Goal: Navigation & Orientation: Find specific page/section

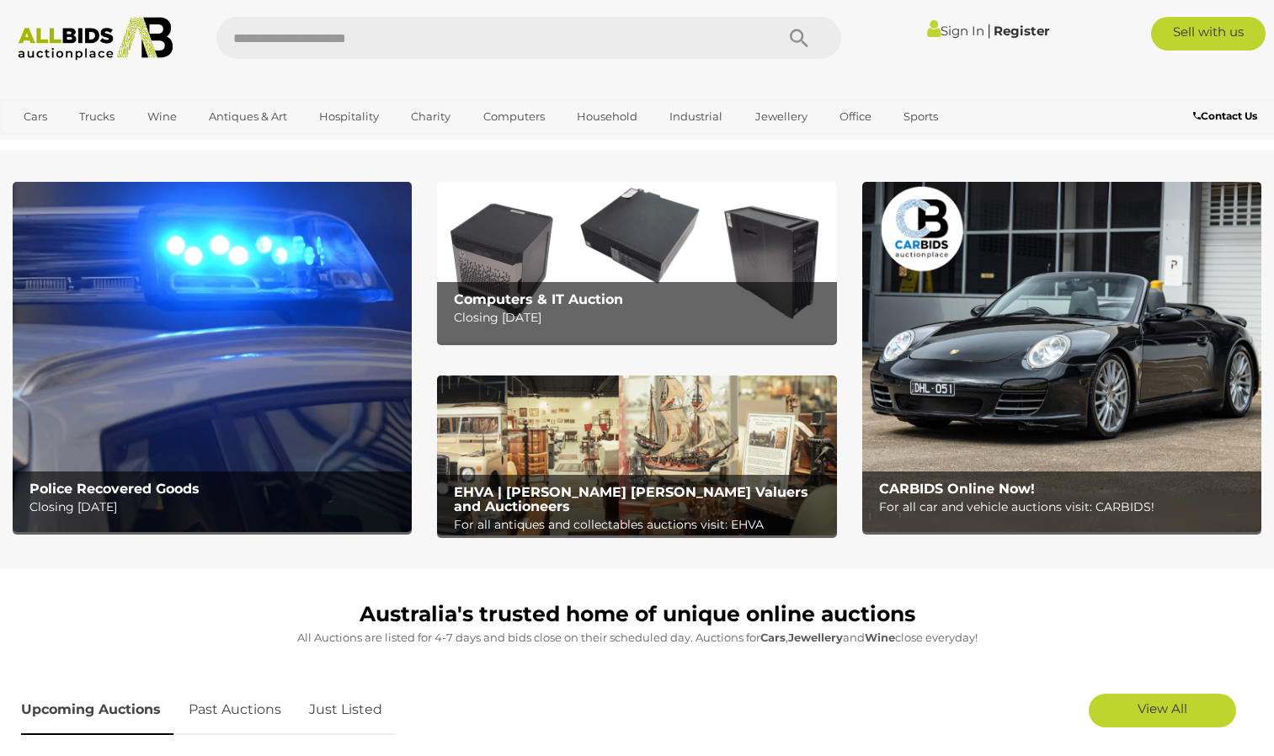
click at [543, 266] on img at bounding box center [636, 262] width 399 height 160
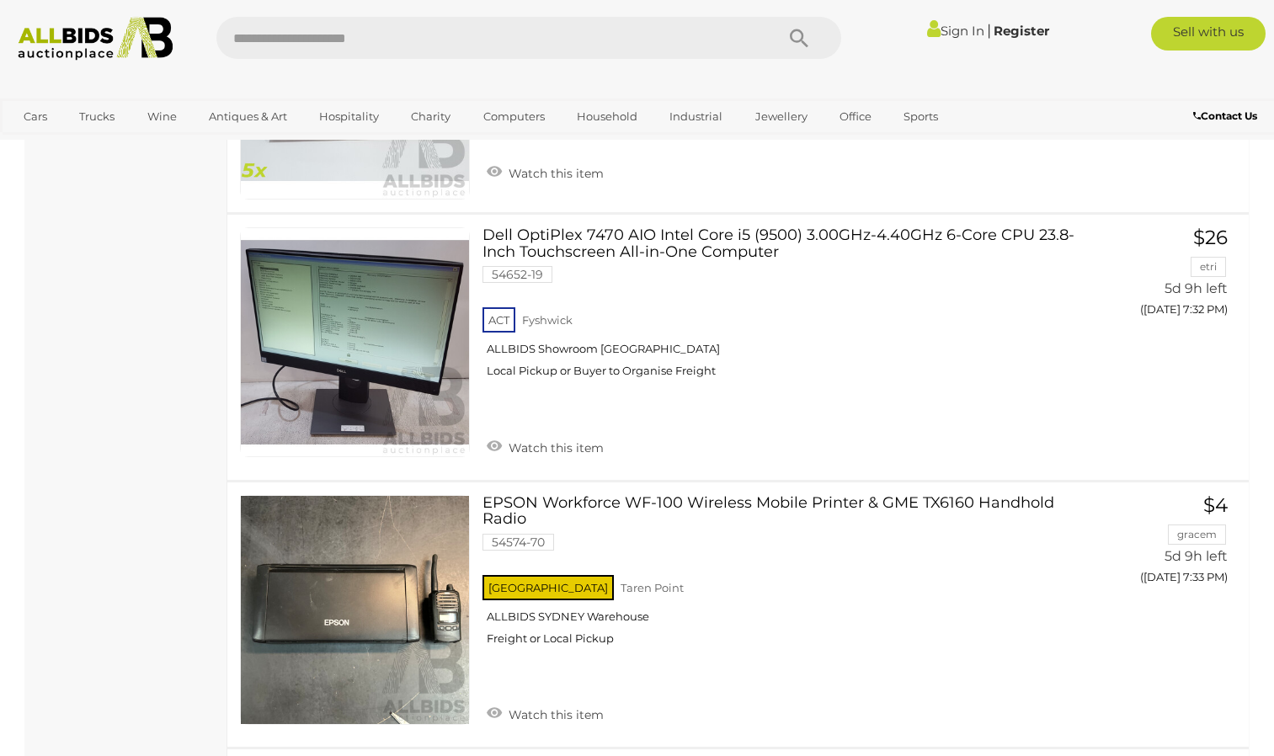
scroll to position [4767, 0]
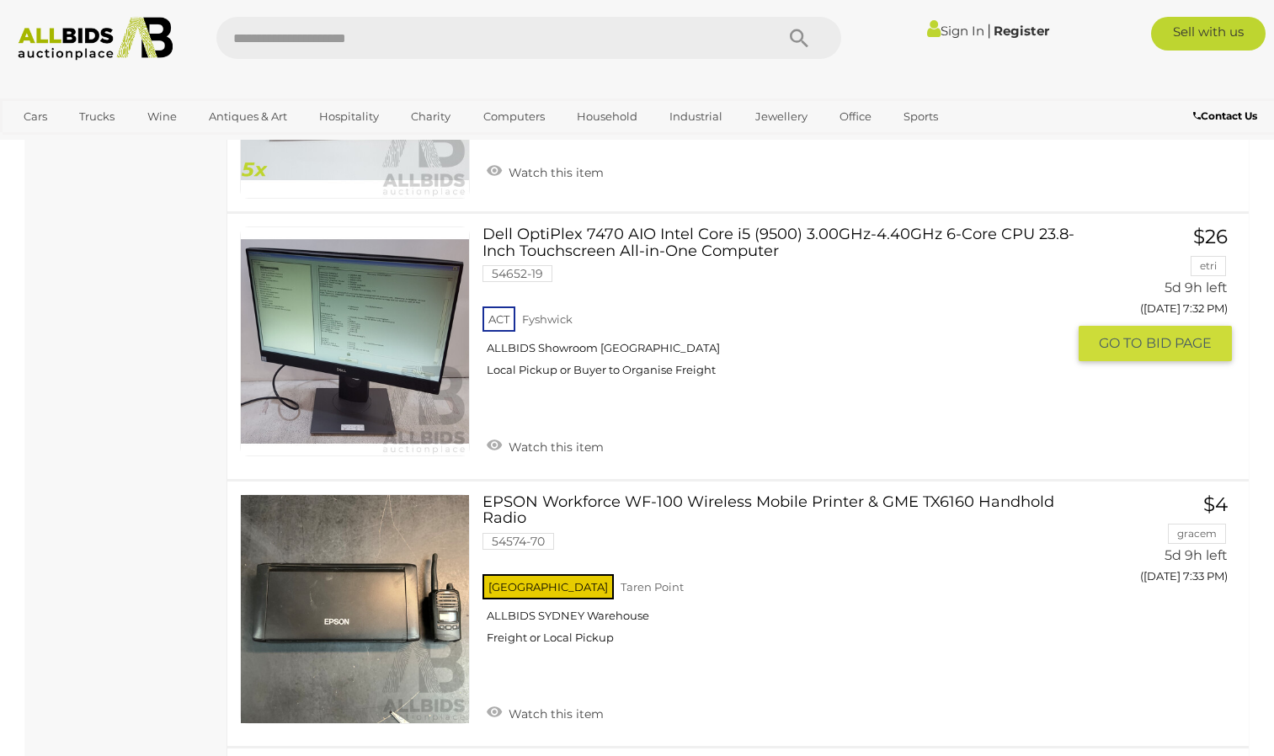
click at [543, 266] on link "Dell OptiPlex 7470 AIO Intel Core i5 (9500) 3.00GHz-4.40GHz 6-Core CPU 23.8-Inc…" at bounding box center [780, 308] width 571 height 164
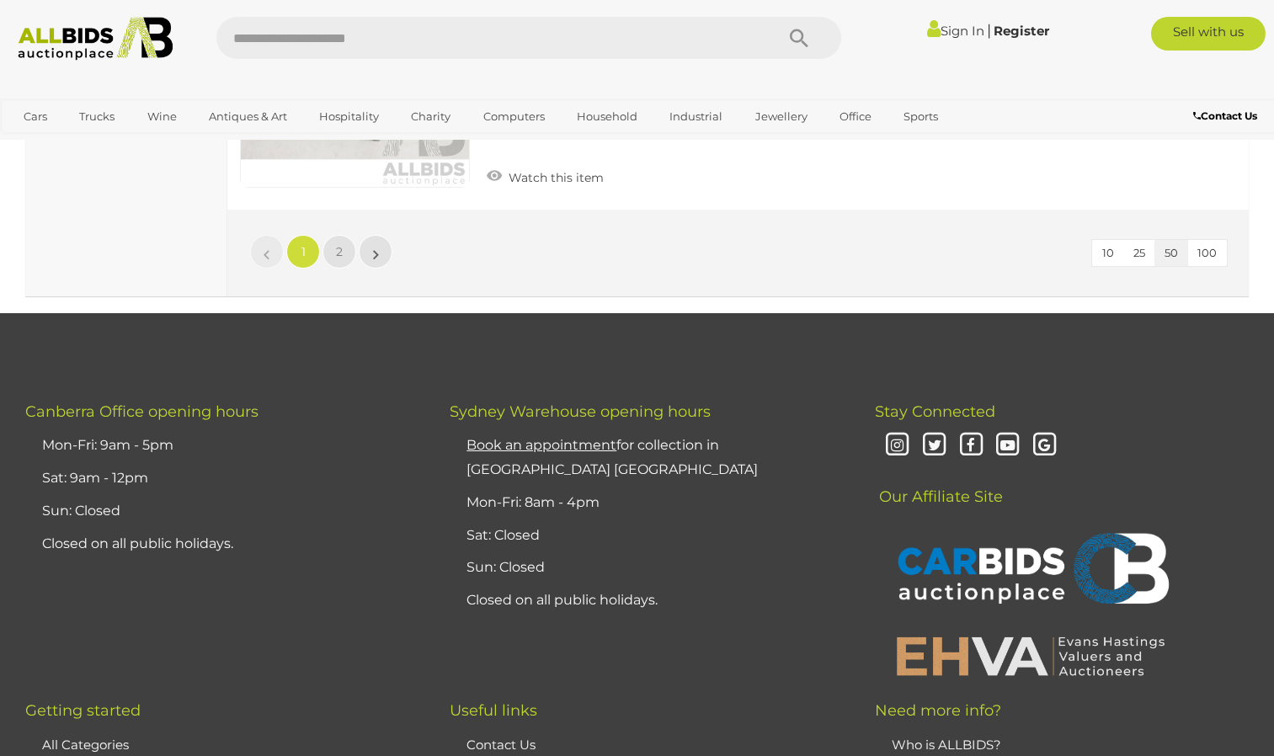
scroll to position [13489, 0]
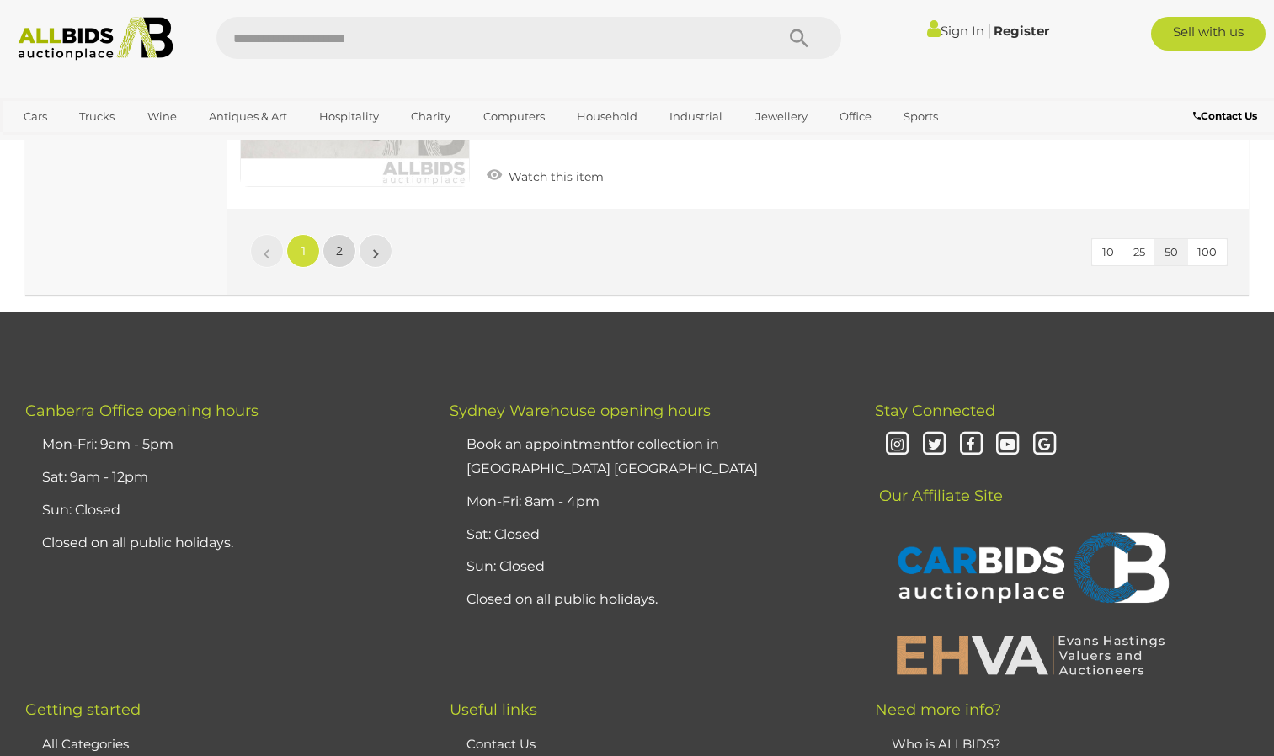
click at [341, 249] on span "2" at bounding box center [339, 250] width 7 height 15
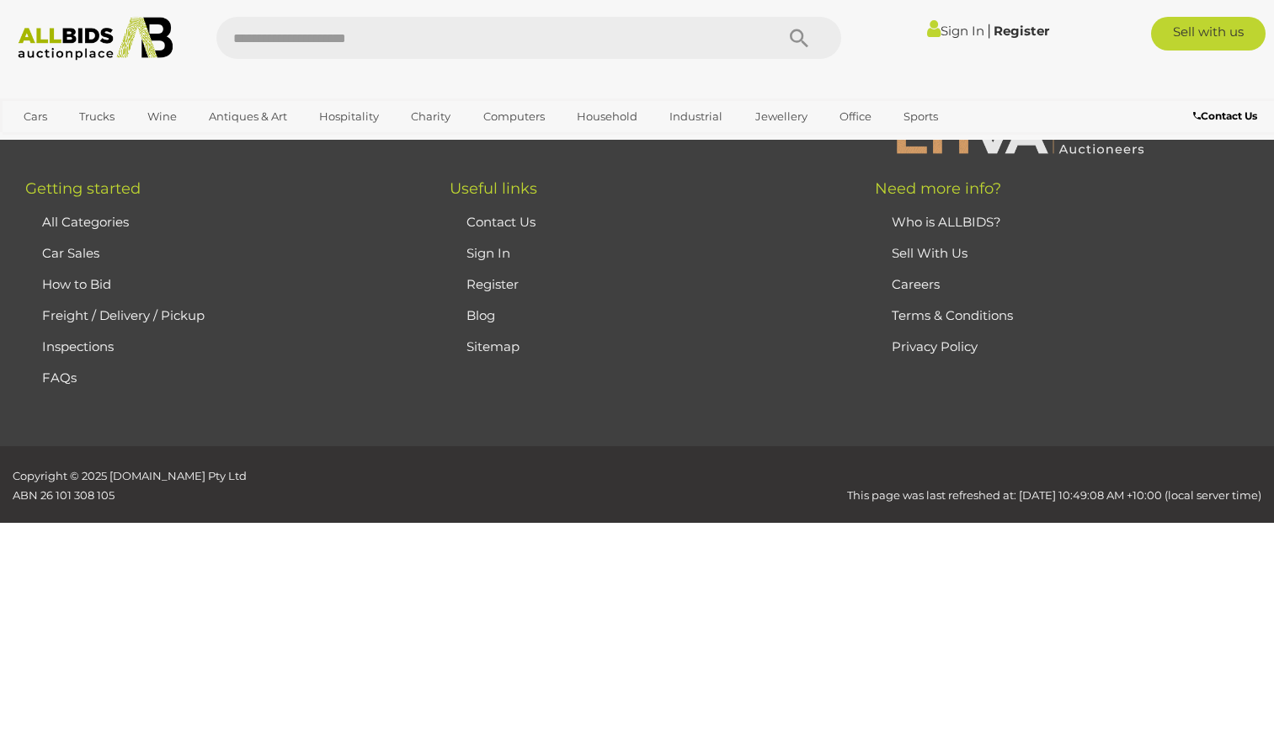
scroll to position [283, 0]
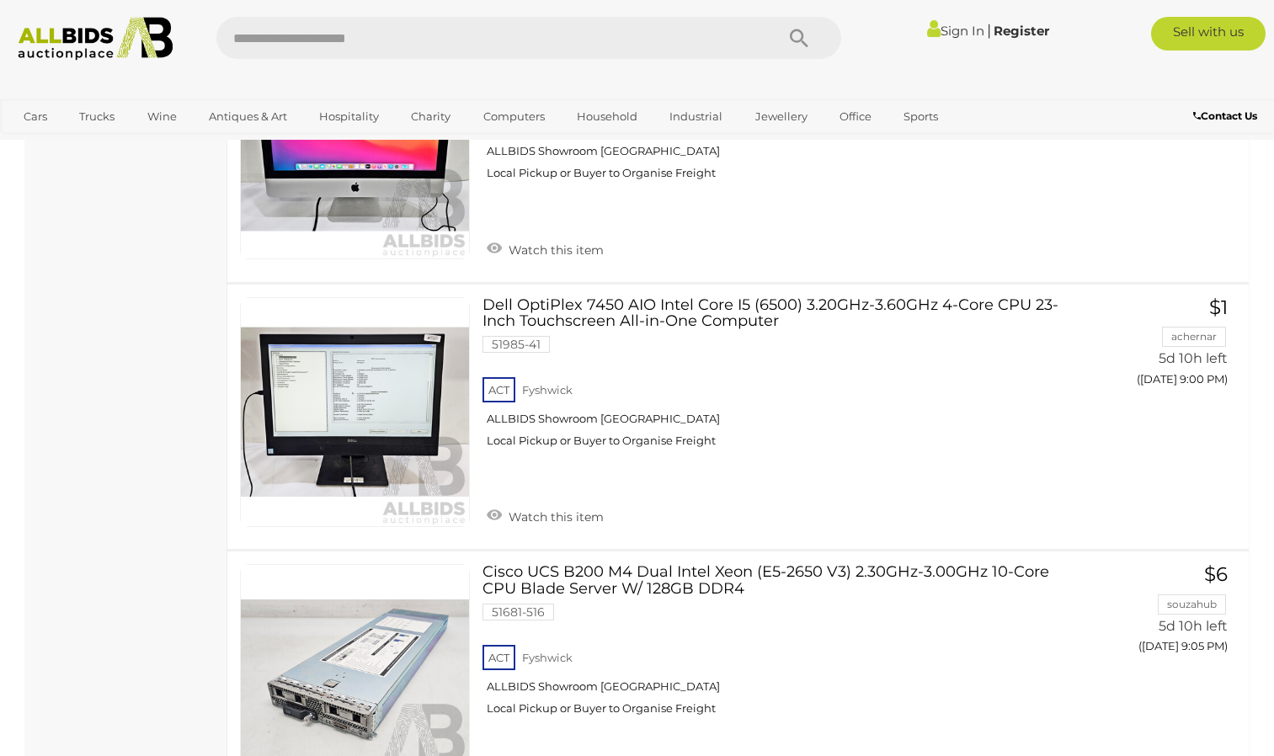
scroll to position [6022, 0]
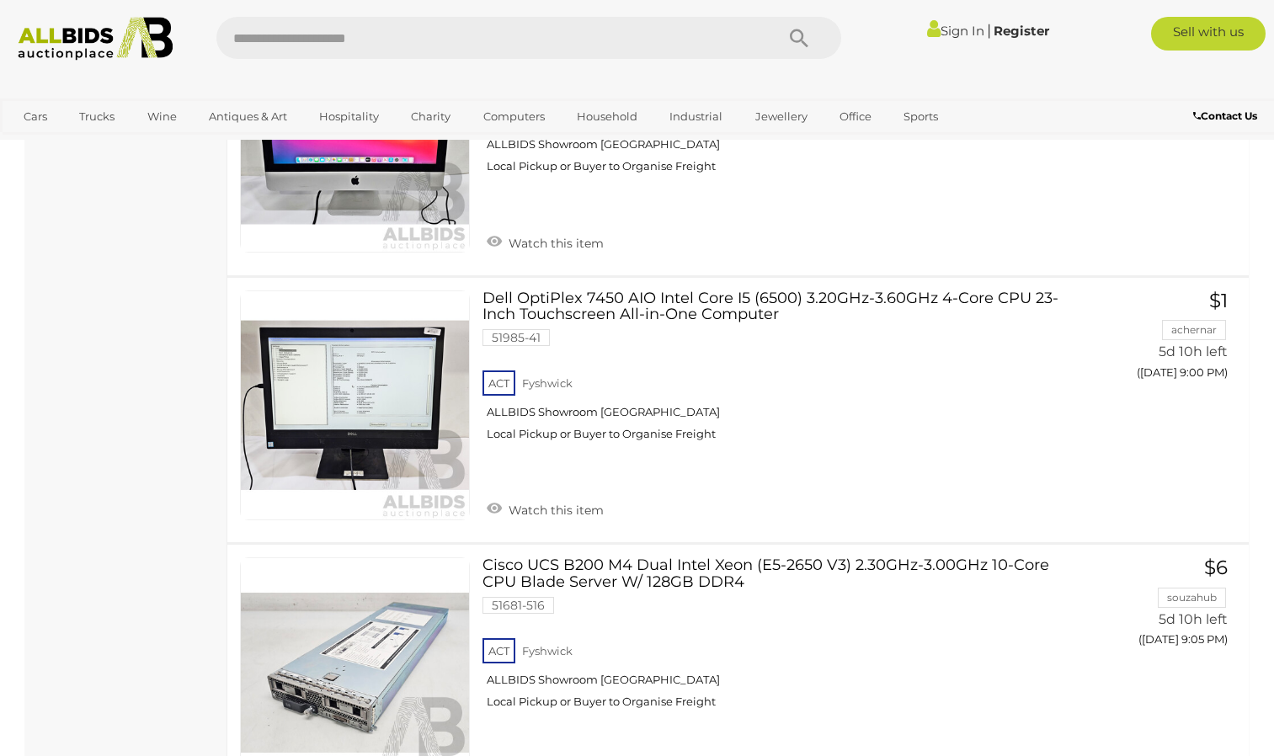
click at [339, 243] on img at bounding box center [355, 138] width 228 height 228
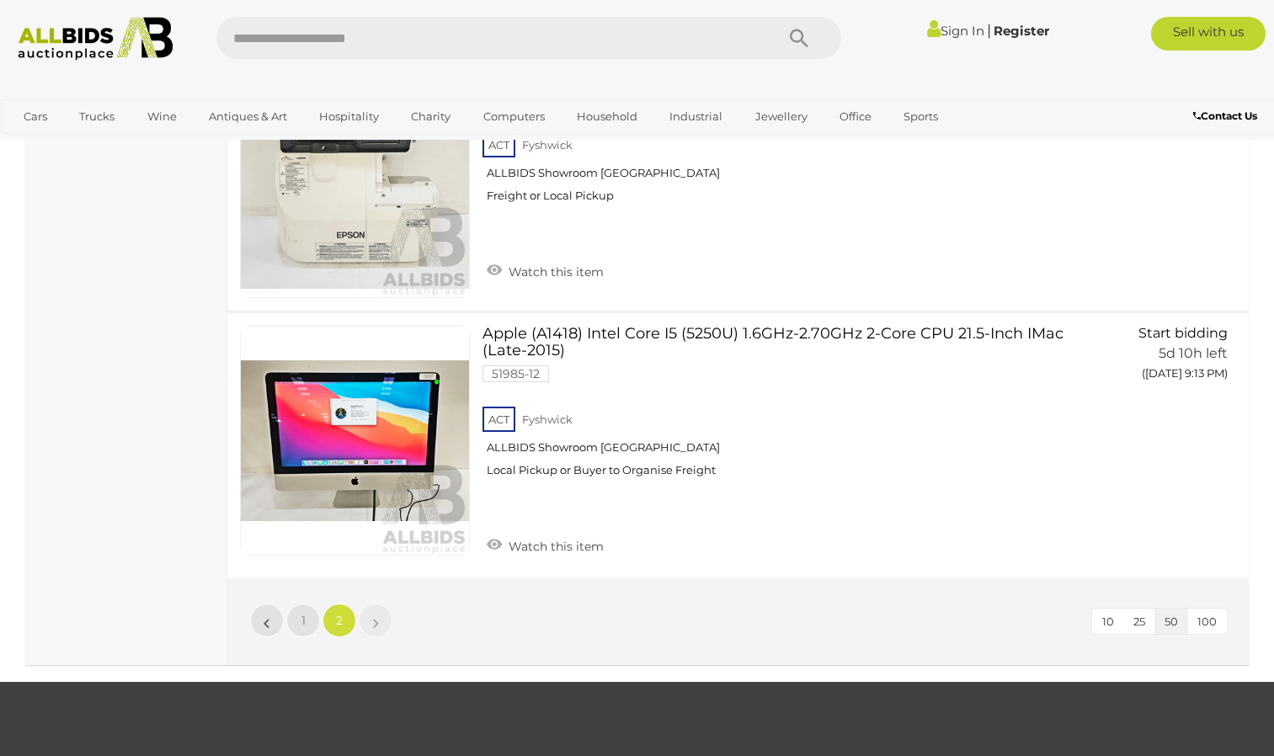
scroll to position [7047, 0]
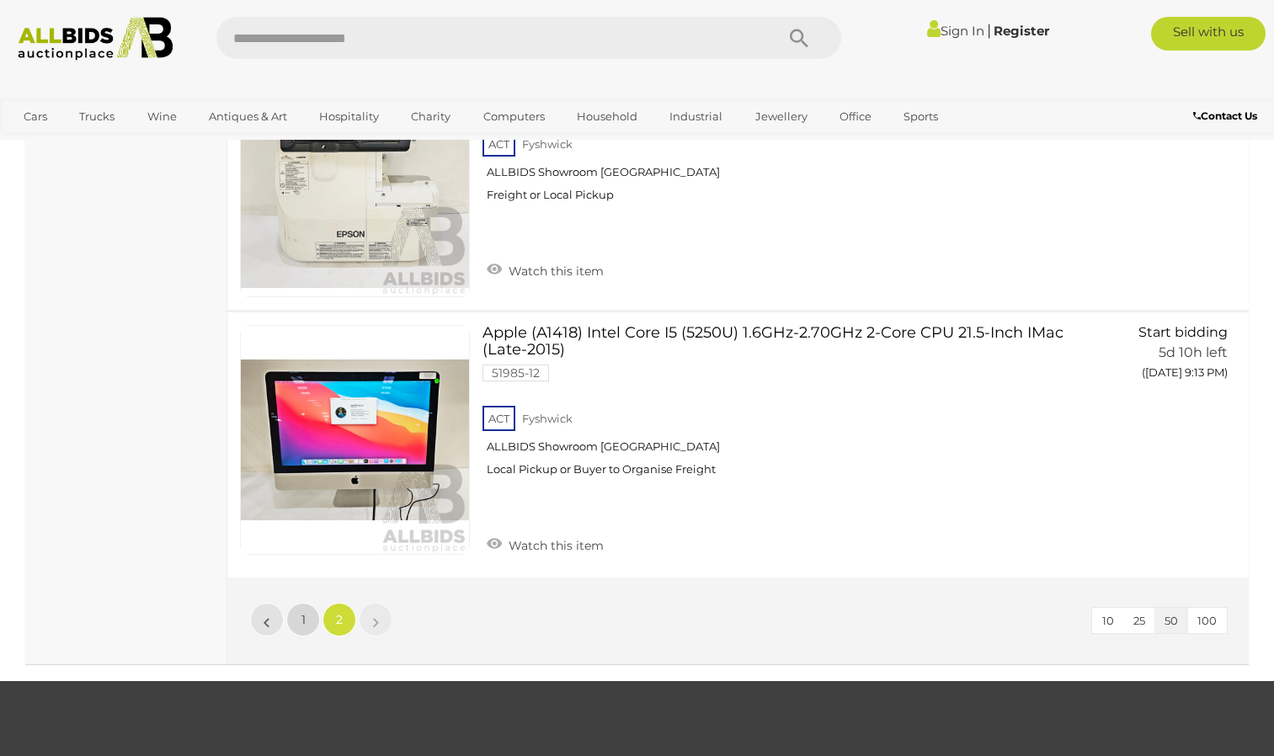
click at [296, 622] on link "1" at bounding box center [303, 620] width 34 height 34
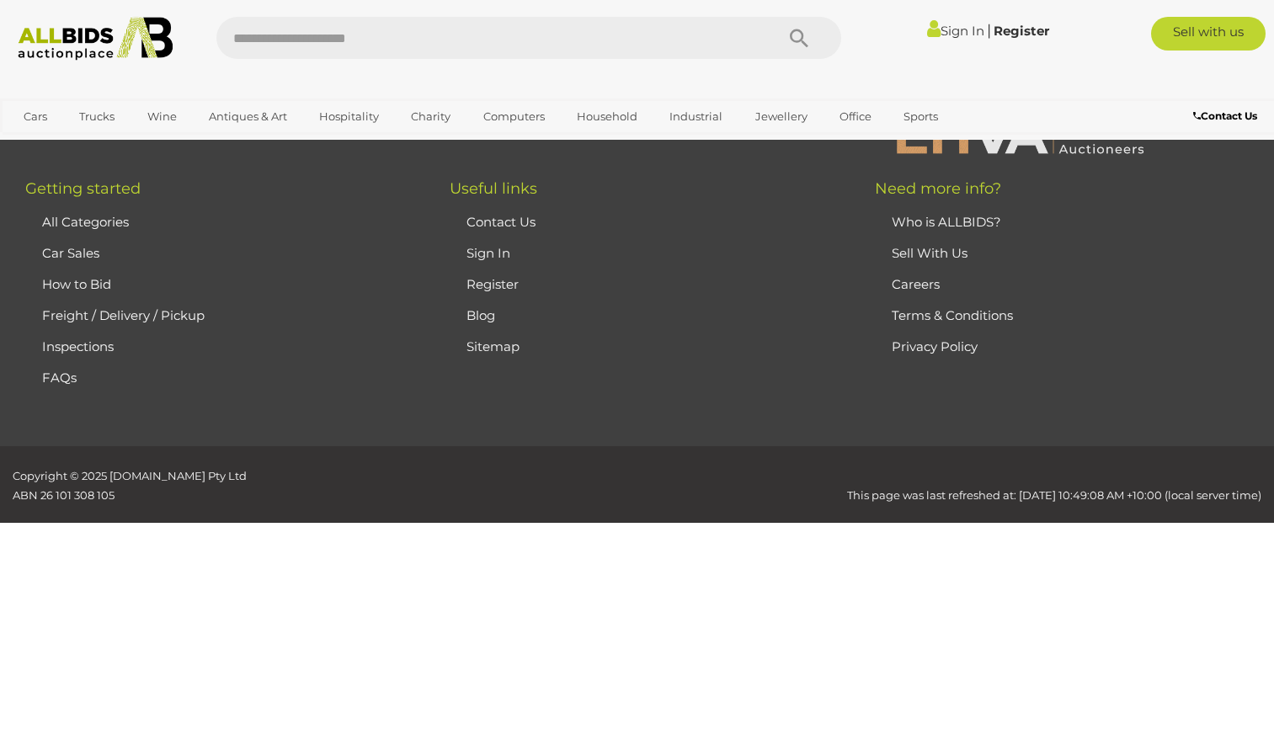
scroll to position [283, 0]
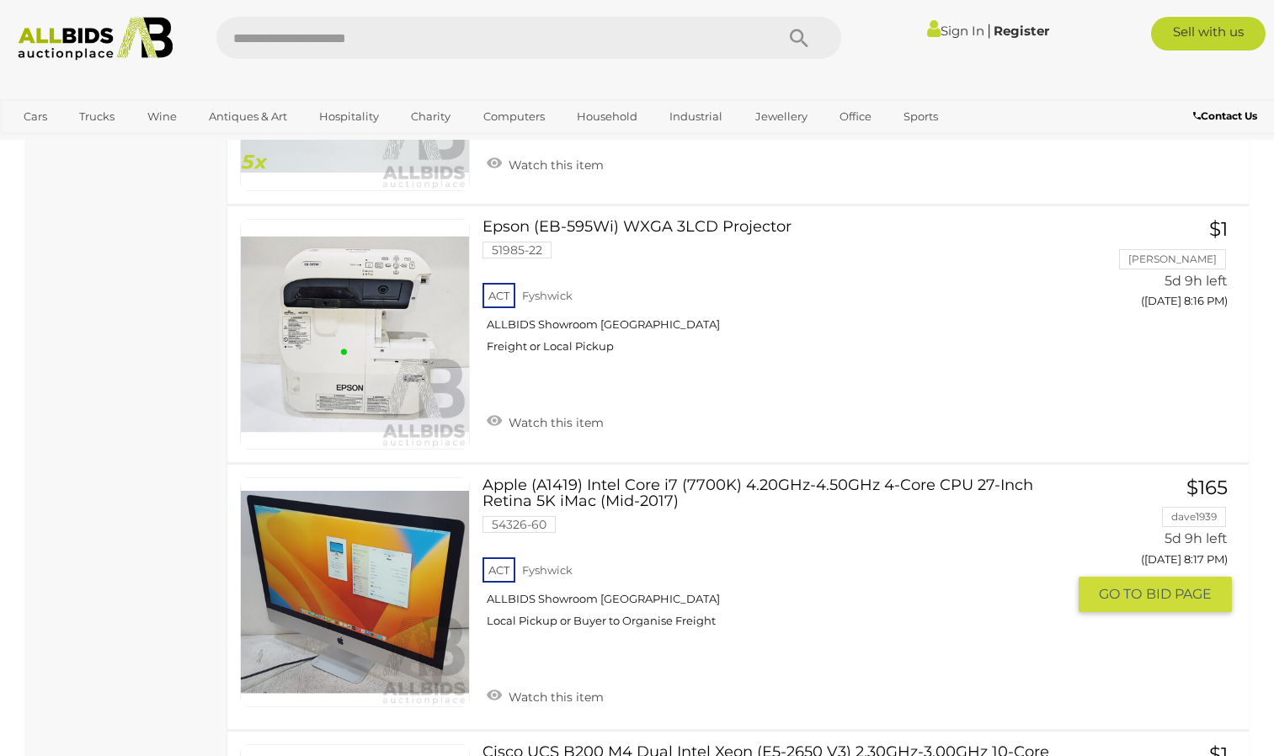
scroll to position [12696, 0]
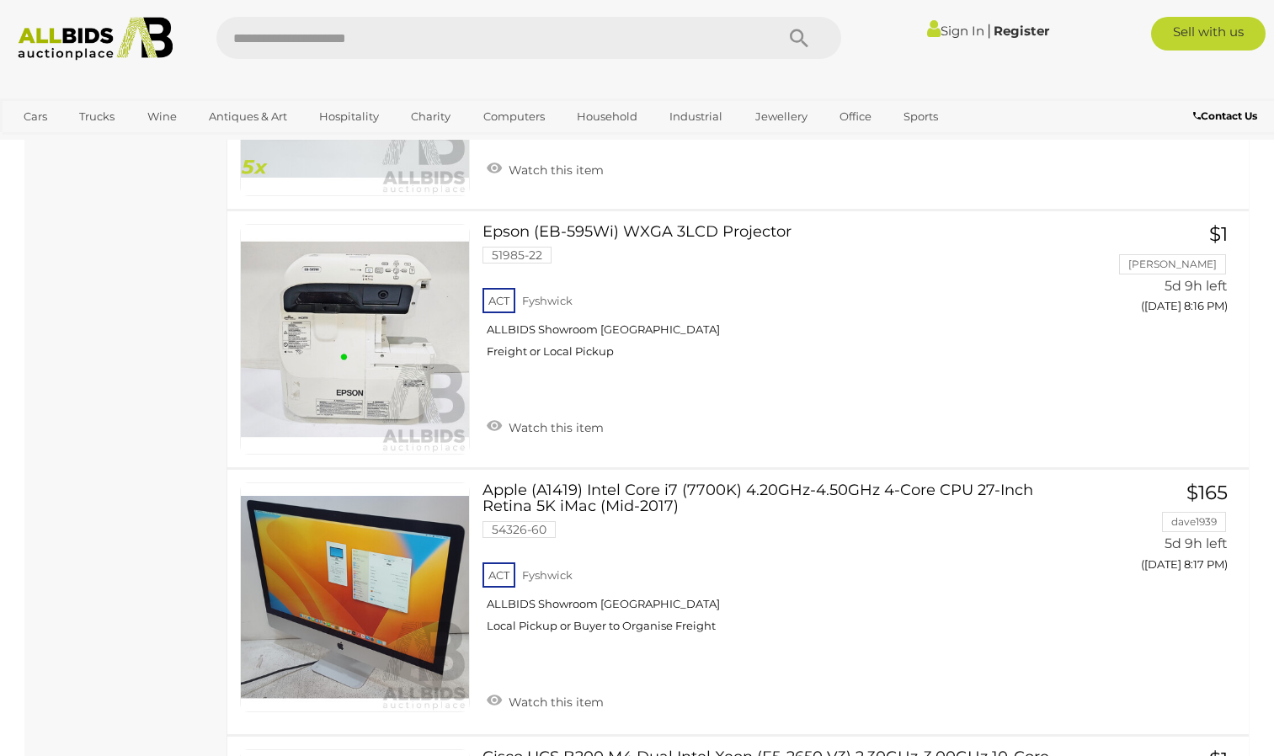
scroll to position [283, 0]
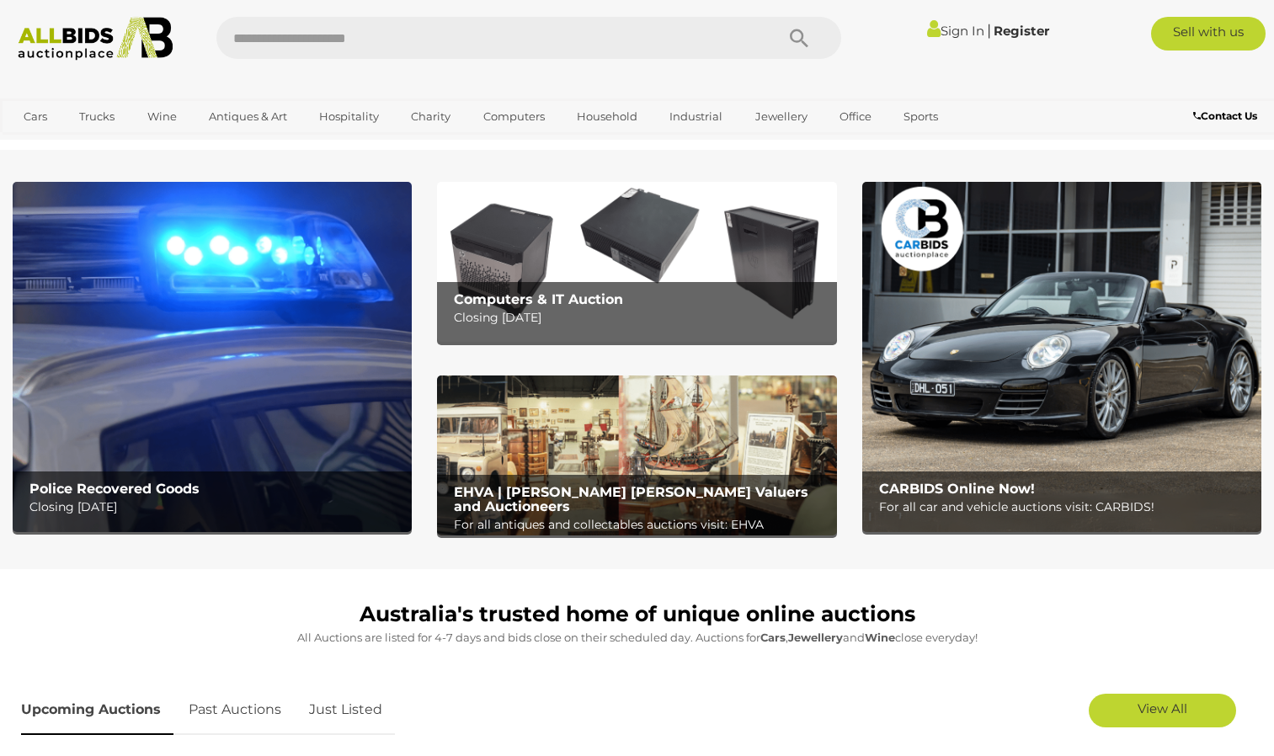
click at [136, 350] on img at bounding box center [212, 357] width 399 height 350
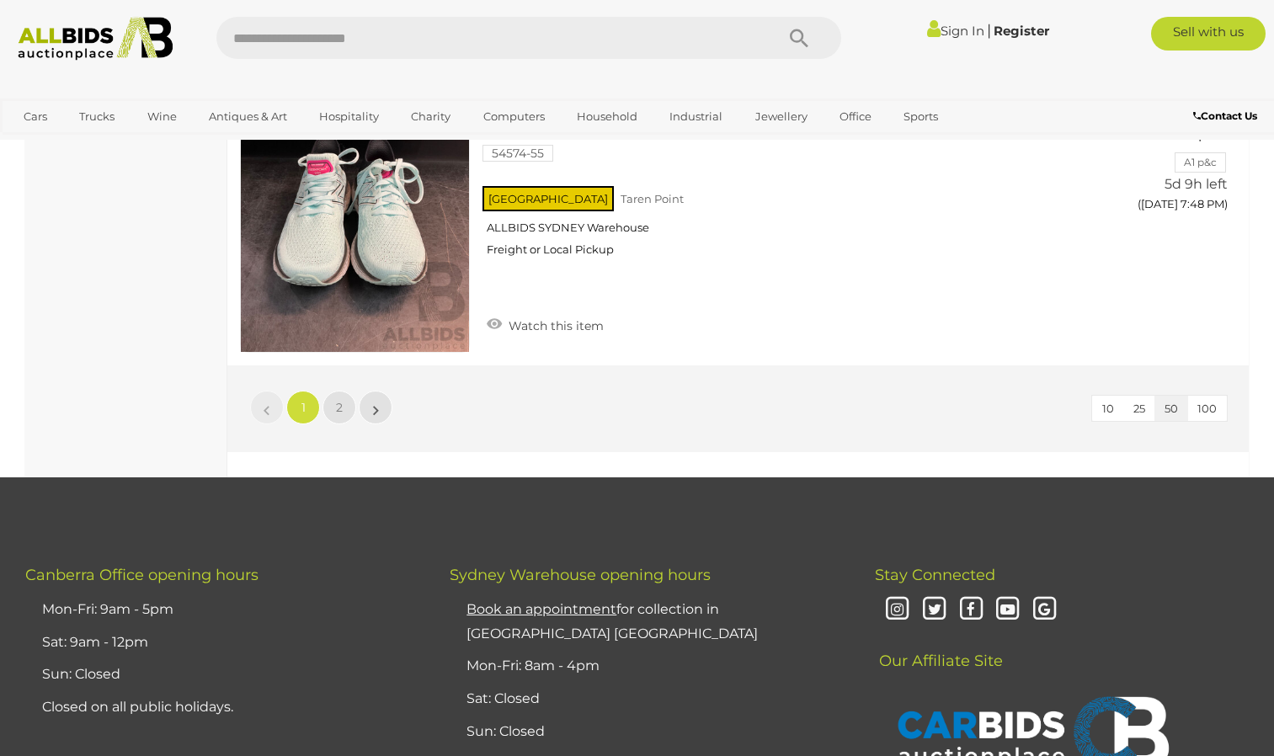
scroll to position [13103, 0]
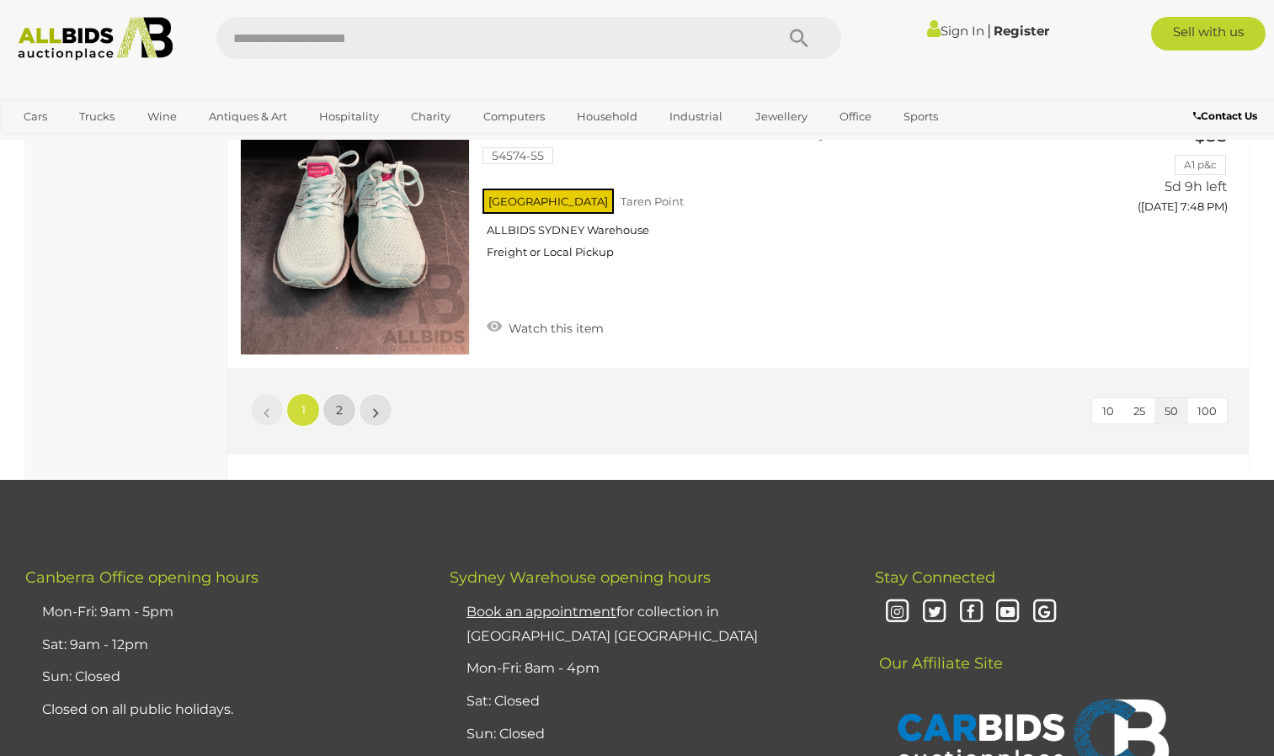
click at [342, 402] on span "2" at bounding box center [339, 409] width 7 height 15
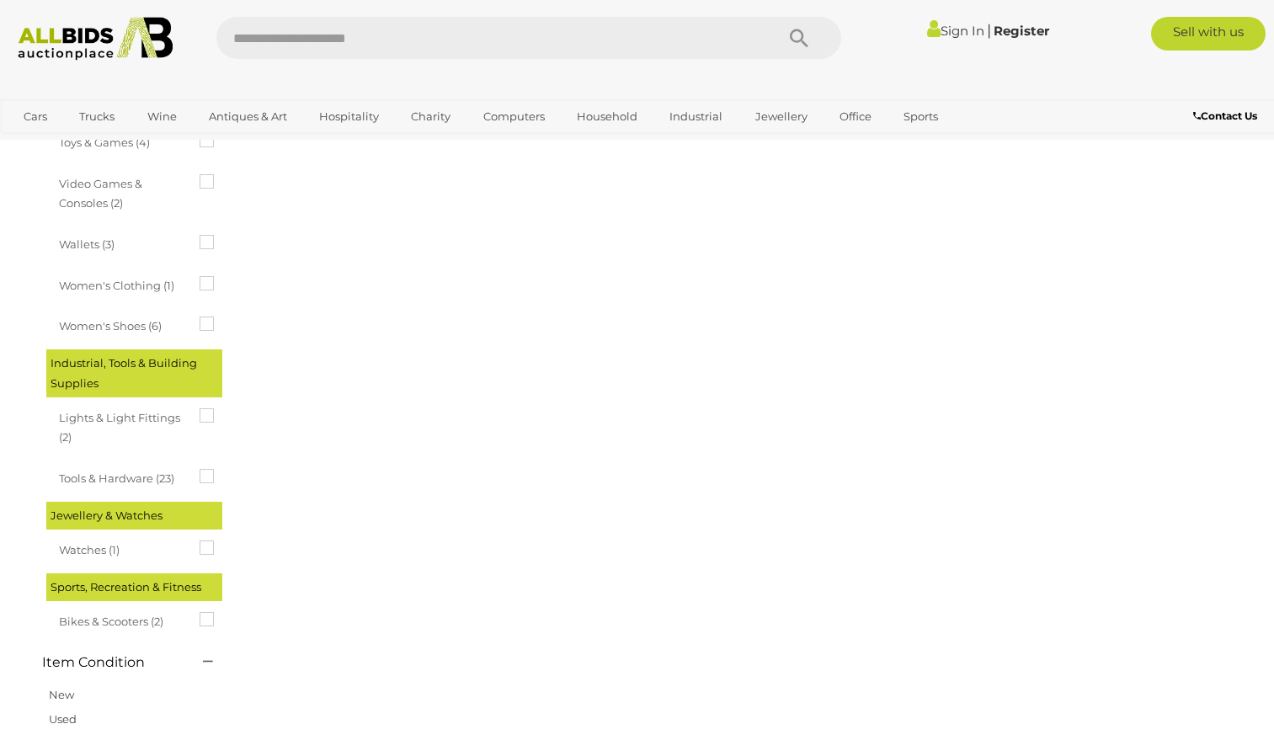
scroll to position [258, 0]
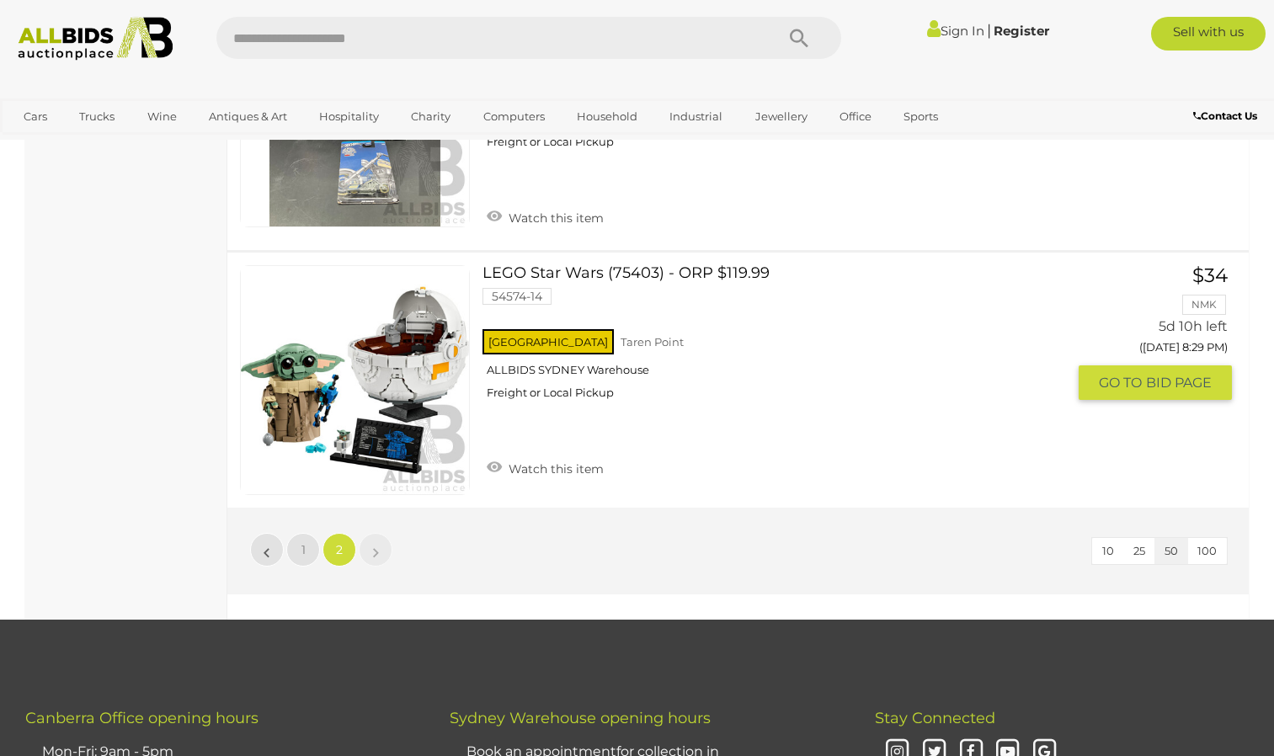
scroll to position [12429, 0]
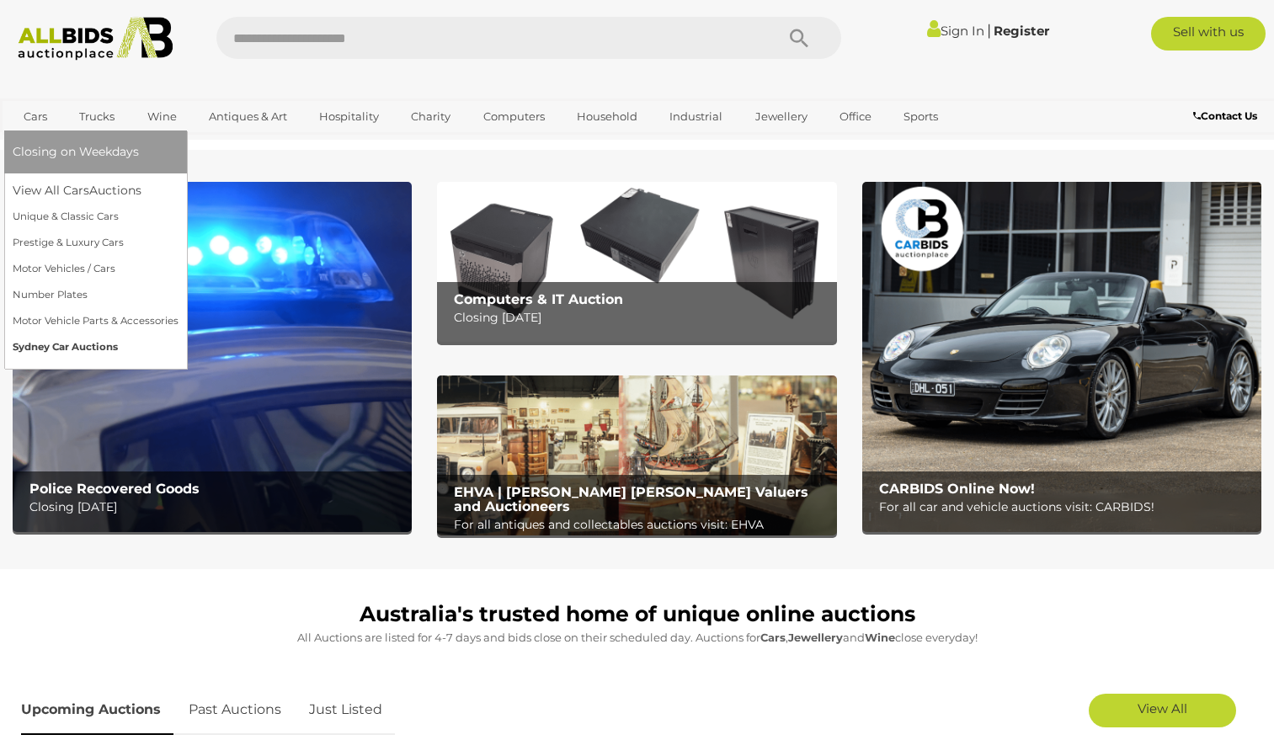
click at [77, 343] on link "Sydney Car Auctions" at bounding box center [96, 347] width 166 height 26
